Goal: Find specific page/section: Find specific page/section

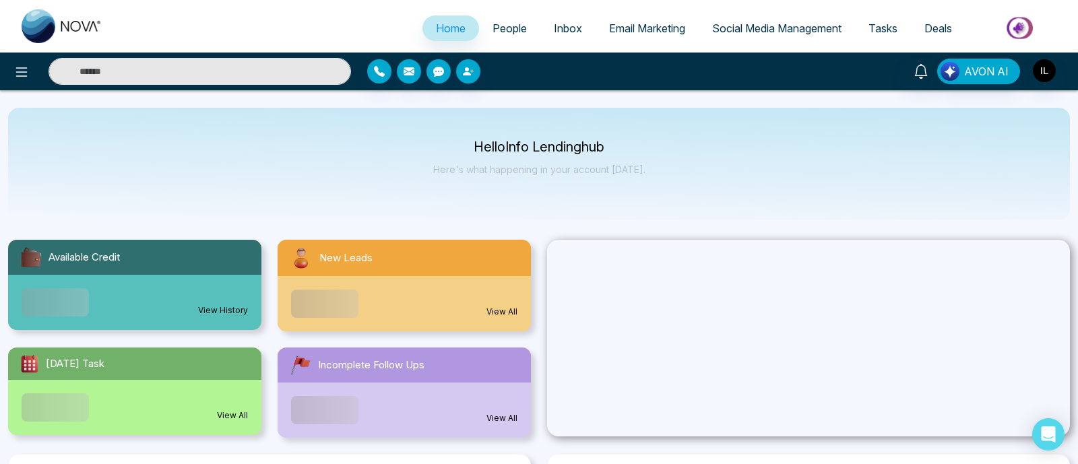
select select "*"
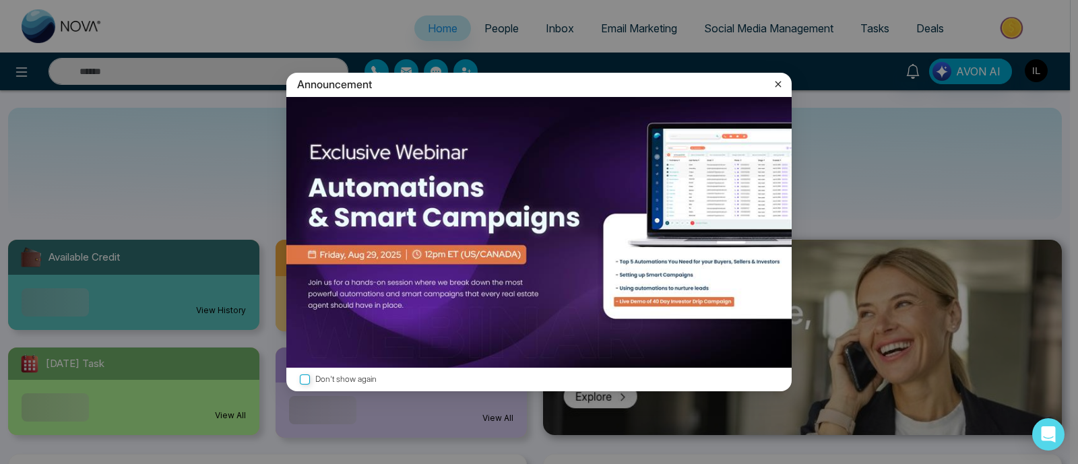
click at [777, 82] on icon at bounding box center [778, 85] width 6 height 6
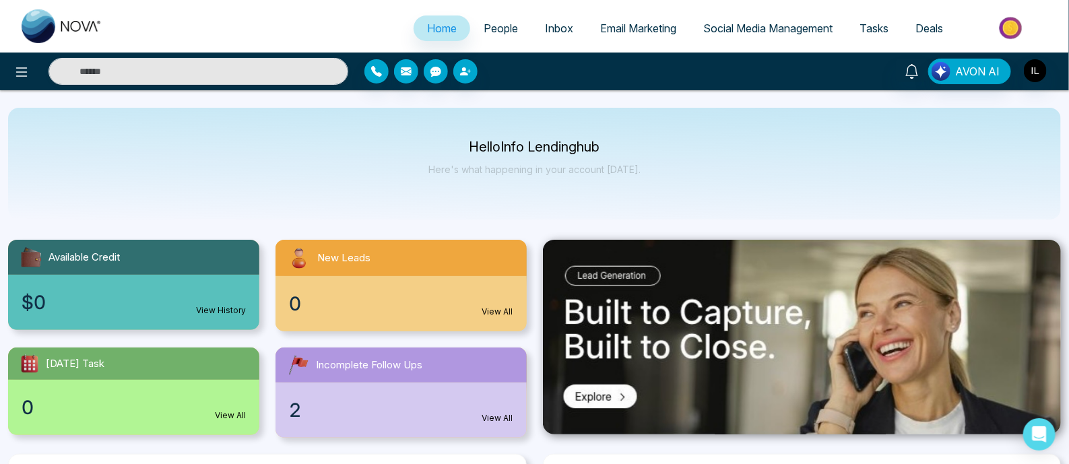
click at [505, 28] on span "People" at bounding box center [501, 28] width 34 height 13
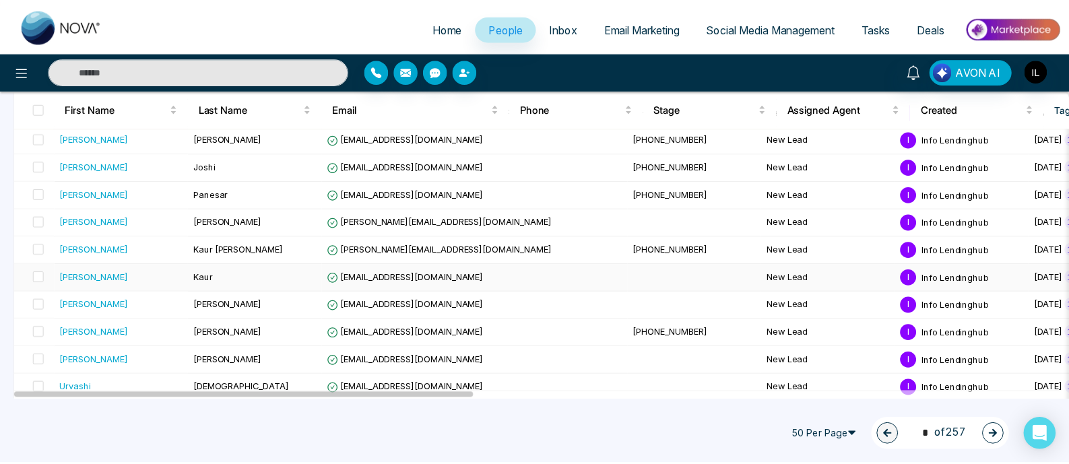
scroll to position [589, 0]
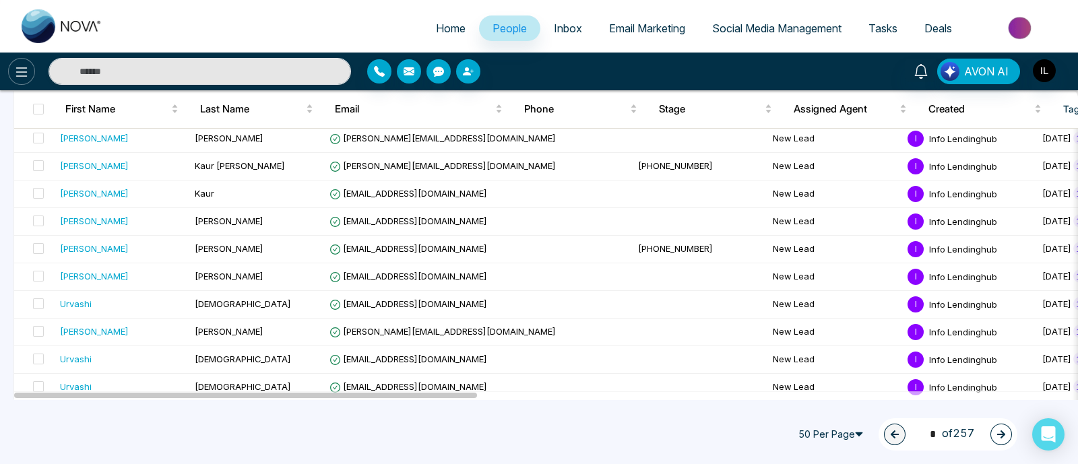
click at [24, 75] on icon at bounding box center [21, 72] width 16 height 16
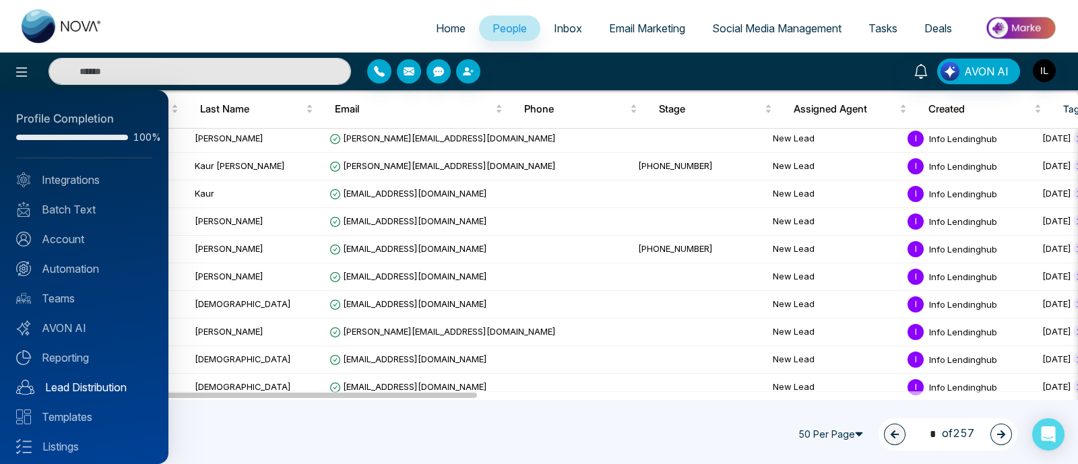
click at [81, 389] on link "Lead Distribution" at bounding box center [84, 387] width 136 height 16
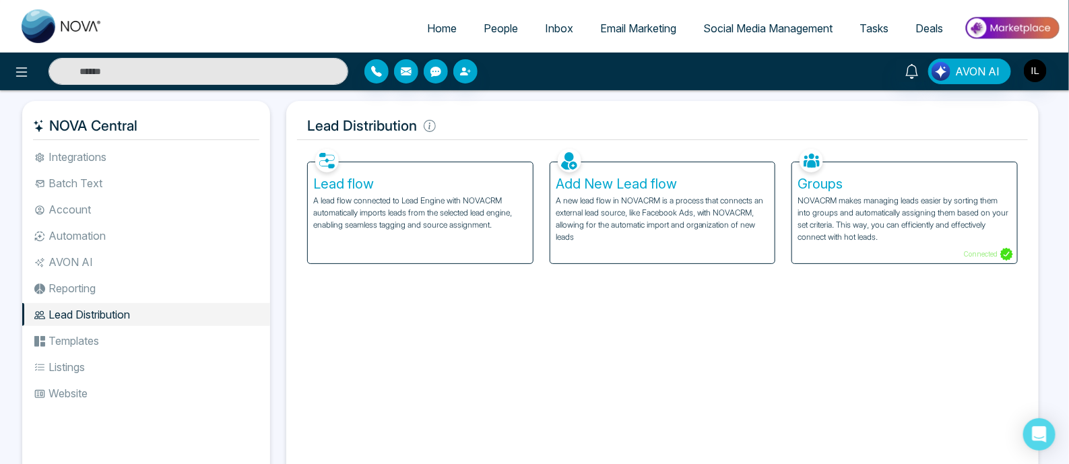
click at [413, 222] on p "A lead flow connected to Lead Engine with NOVACRM automatically imports leads f…" at bounding box center [420, 213] width 214 height 36
